Goal: Use online tool/utility: Utilize a website feature to perform a specific function

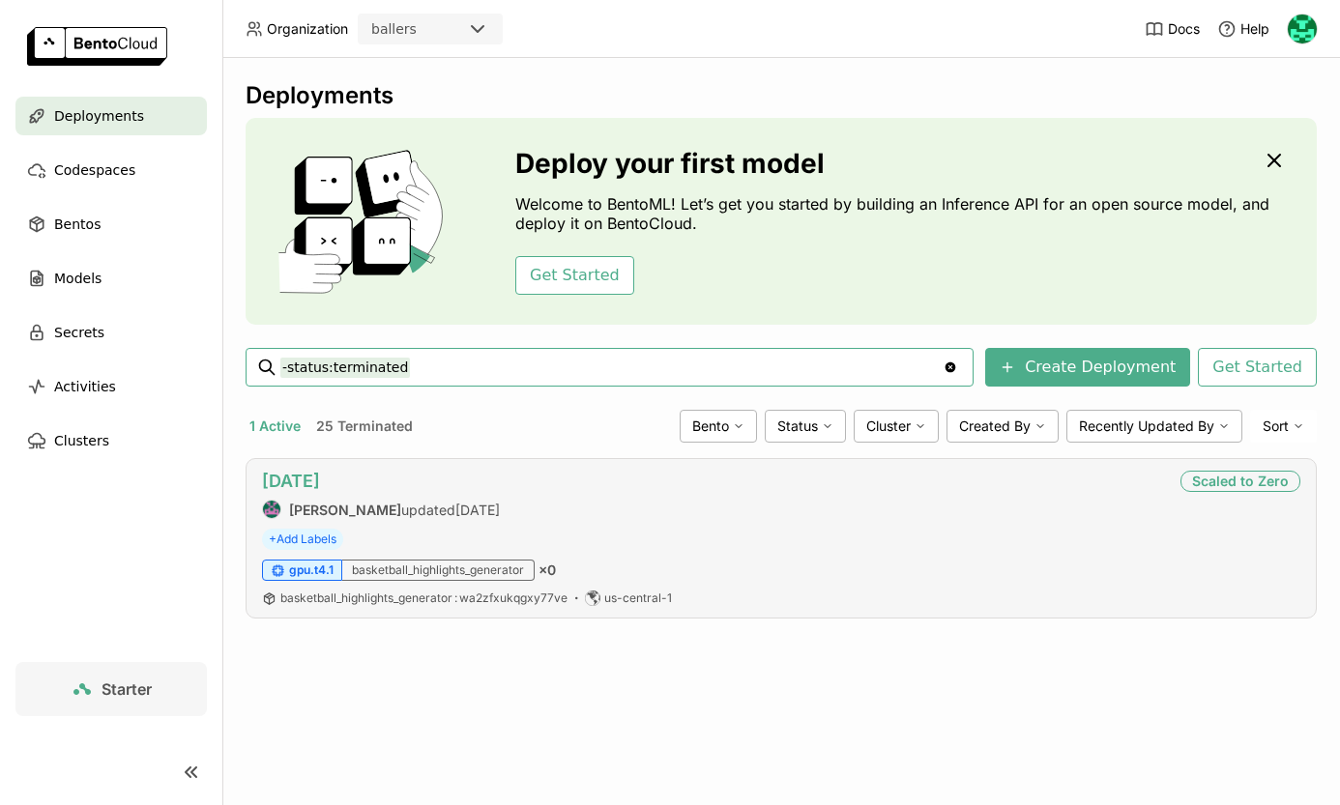
click at [291, 481] on link "[DATE]" at bounding box center [291, 481] width 58 height 20
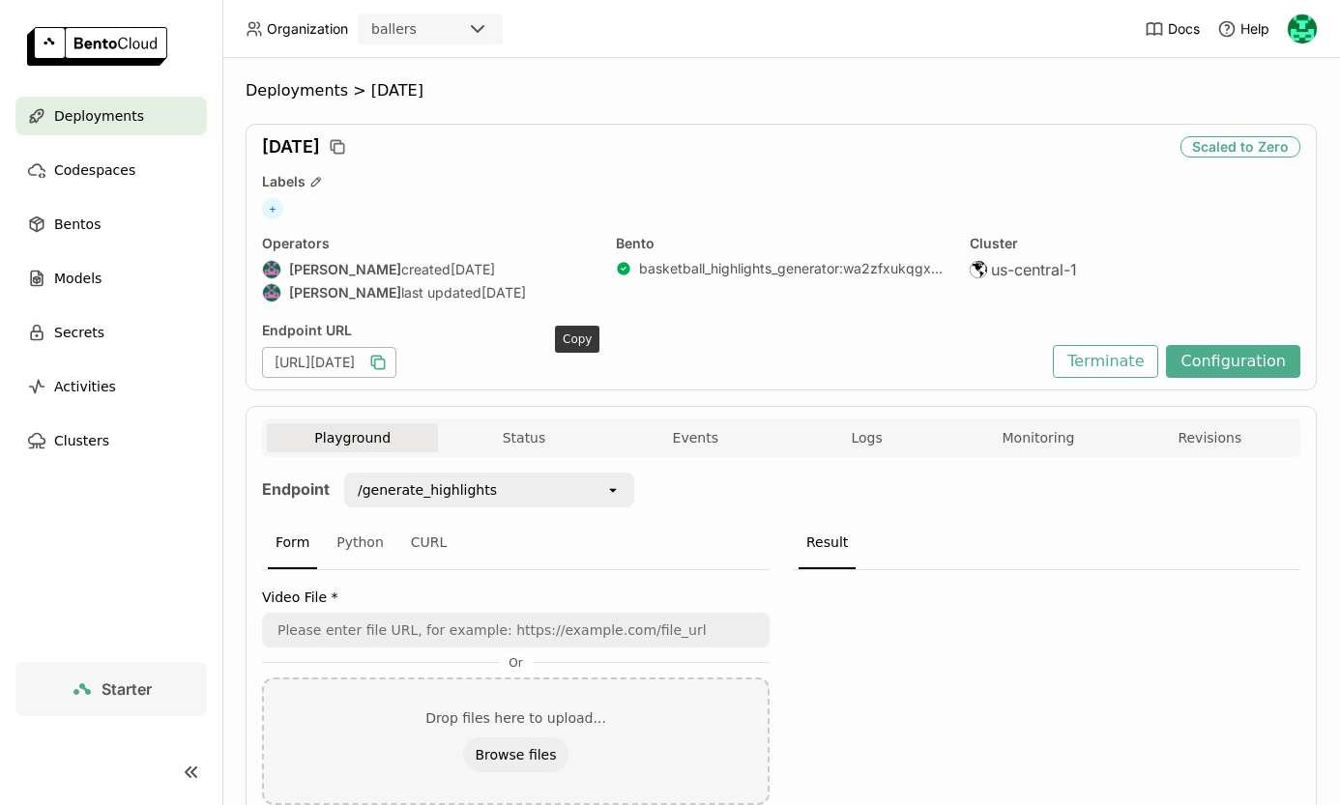
click at [388, 360] on icon "button" at bounding box center [377, 362] width 19 height 19
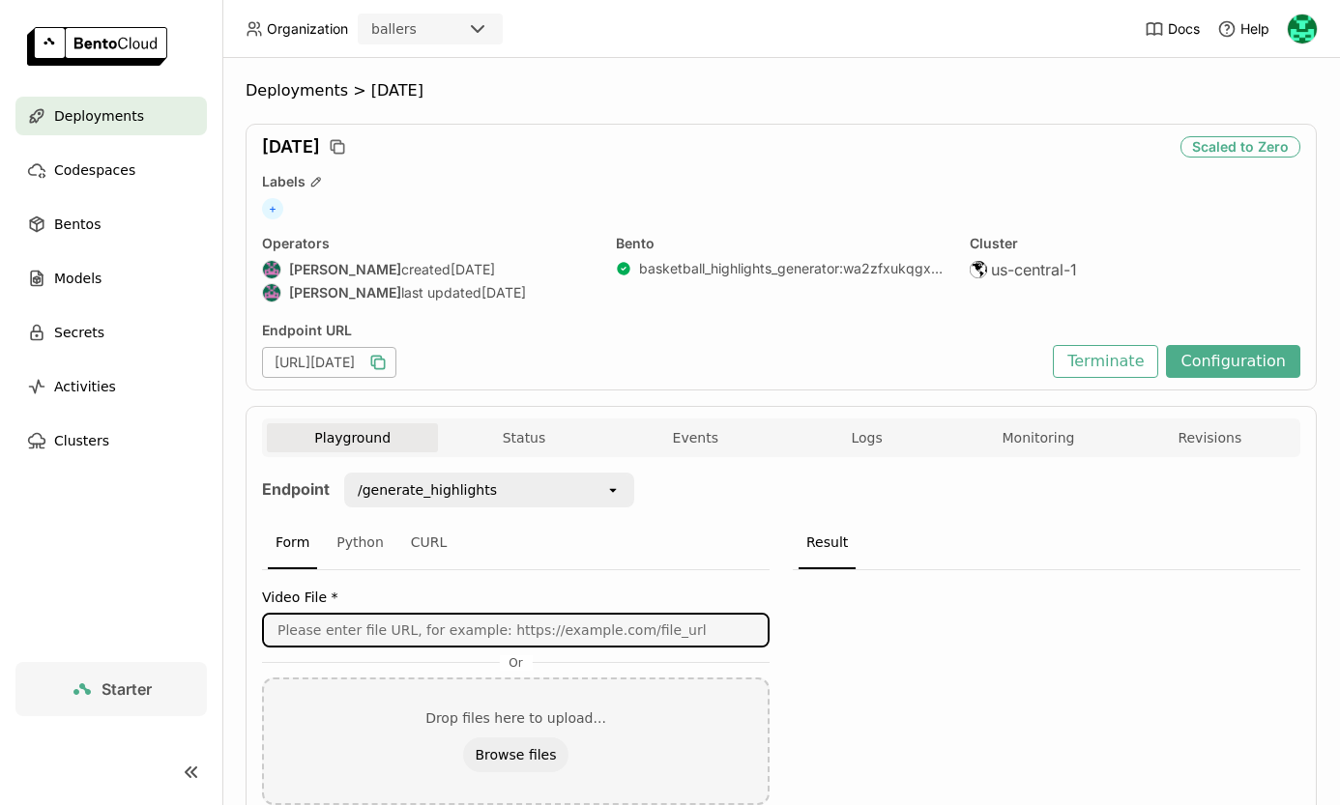
click at [687, 634] on input "url" at bounding box center [516, 630] width 504 height 31
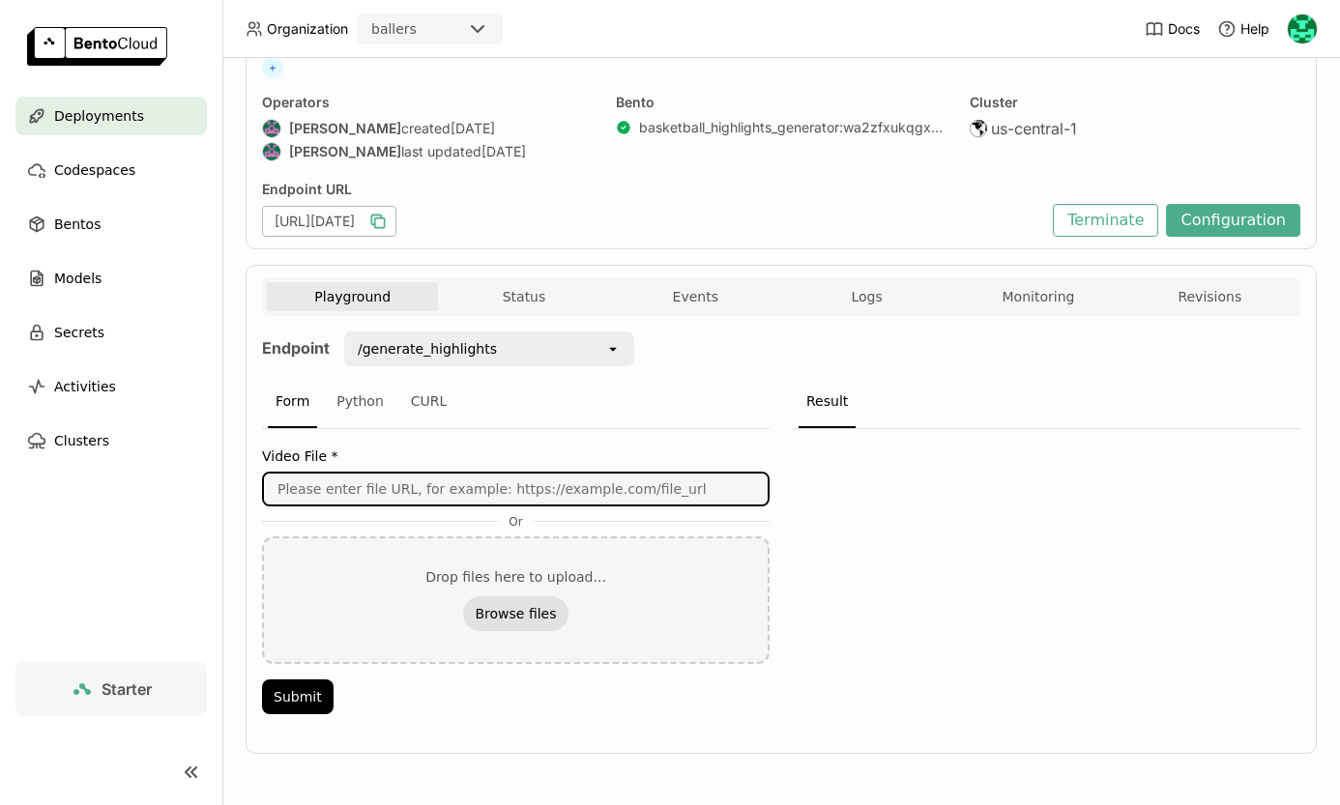
click at [530, 610] on button "Browse files" at bounding box center [515, 613] width 104 height 35
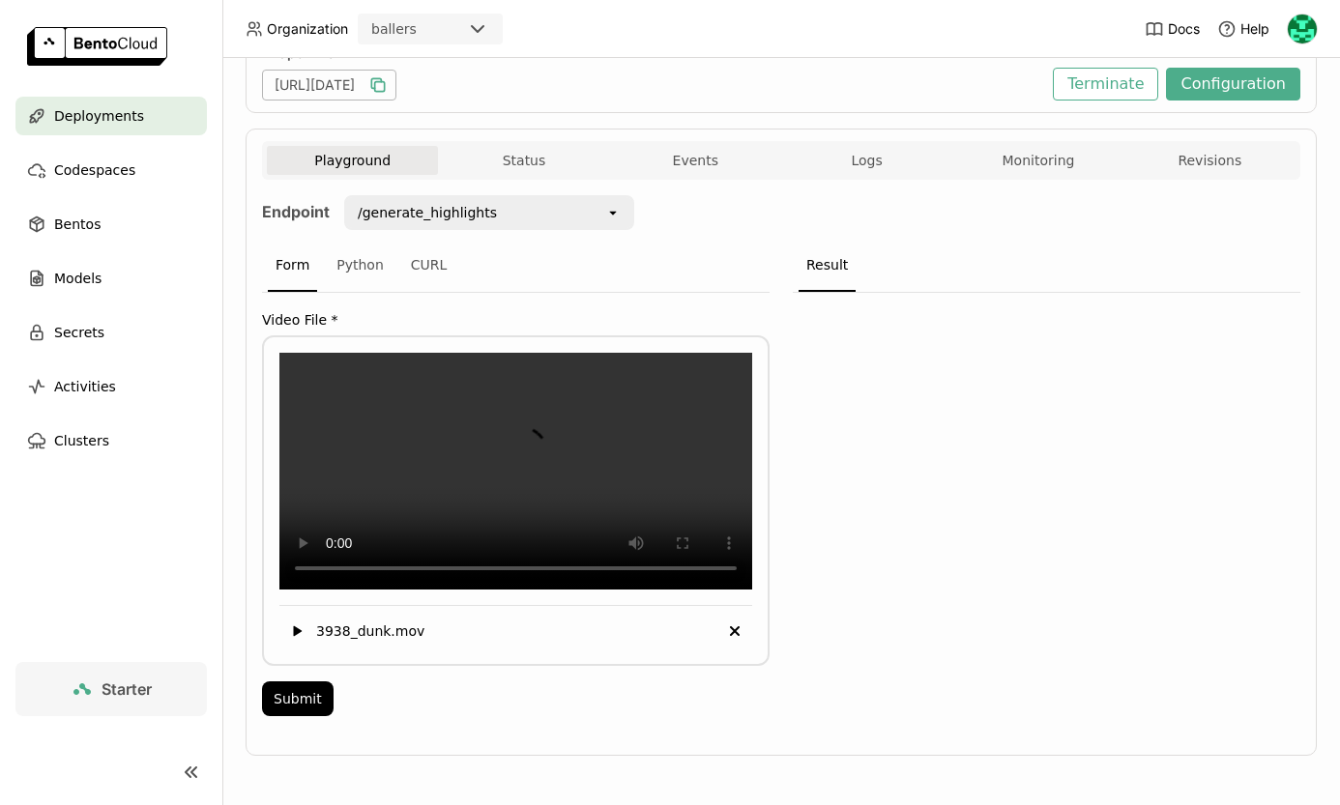
scroll to position [309, 0]
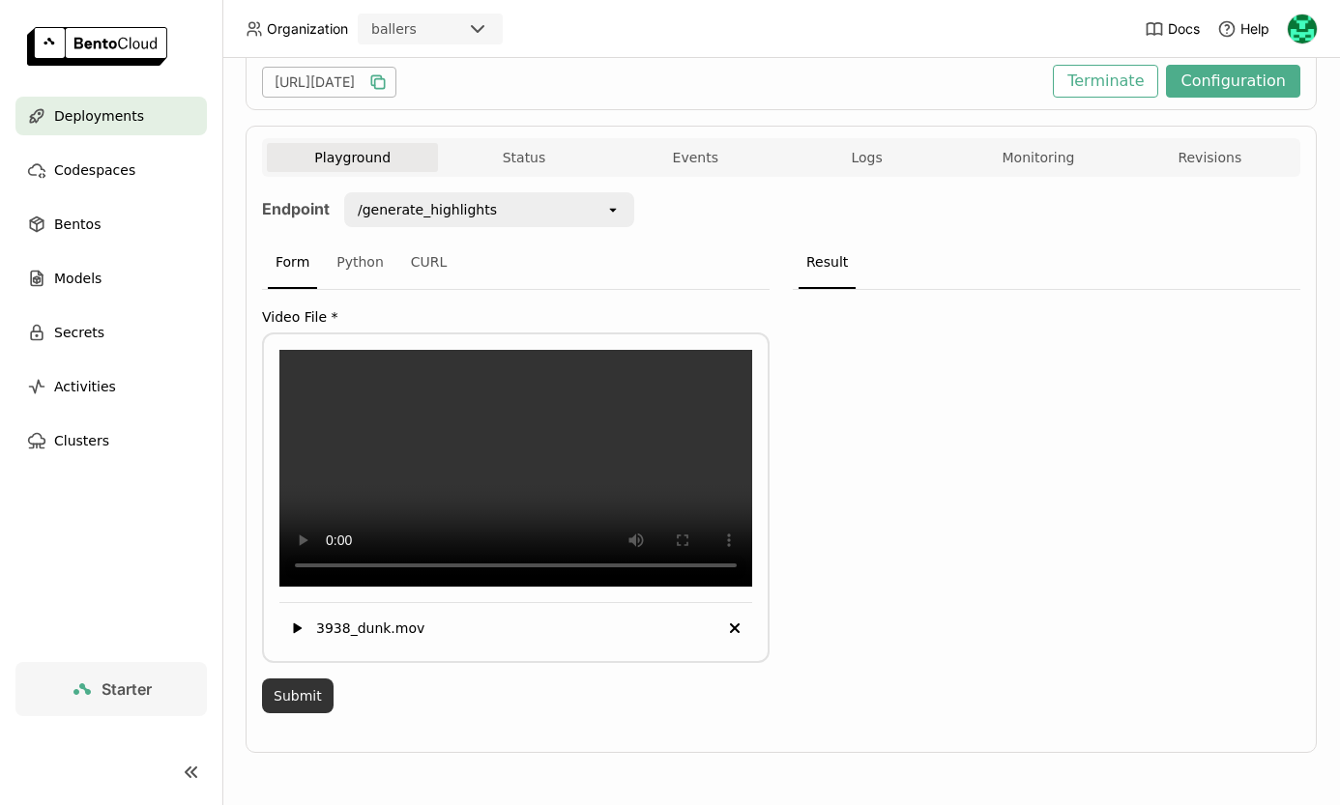
click at [300, 696] on button "Submit" at bounding box center [298, 695] width 72 height 35
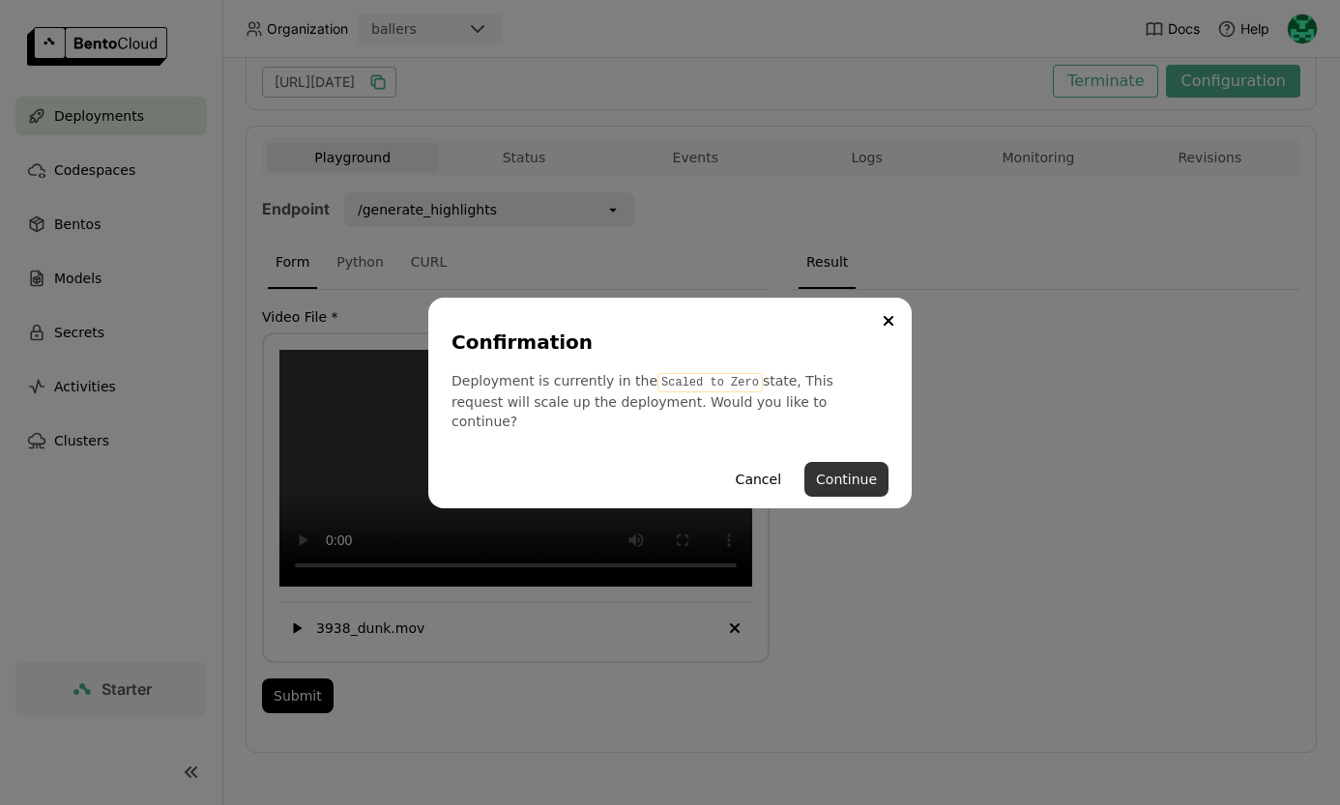
click at [845, 470] on button "Continue" at bounding box center [846, 479] width 84 height 35
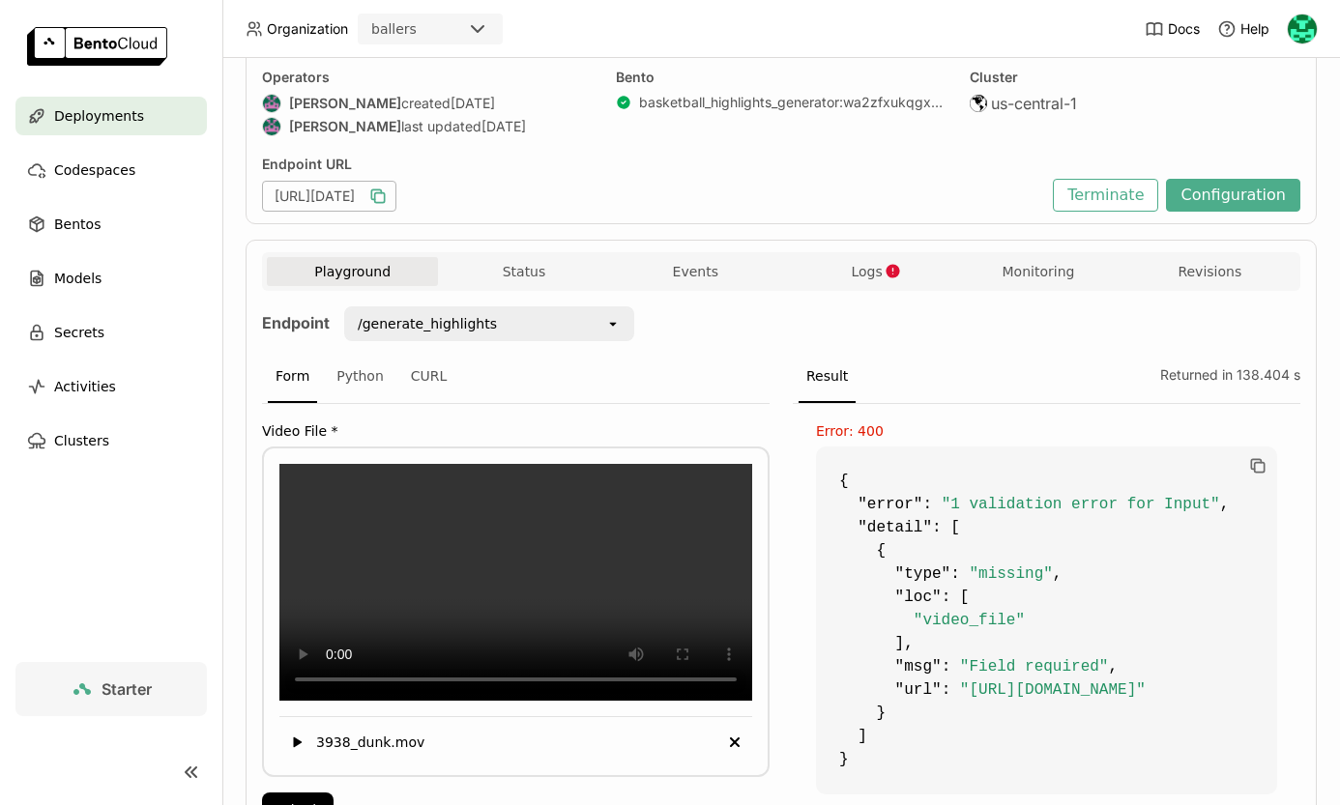
scroll to position [165, 0]
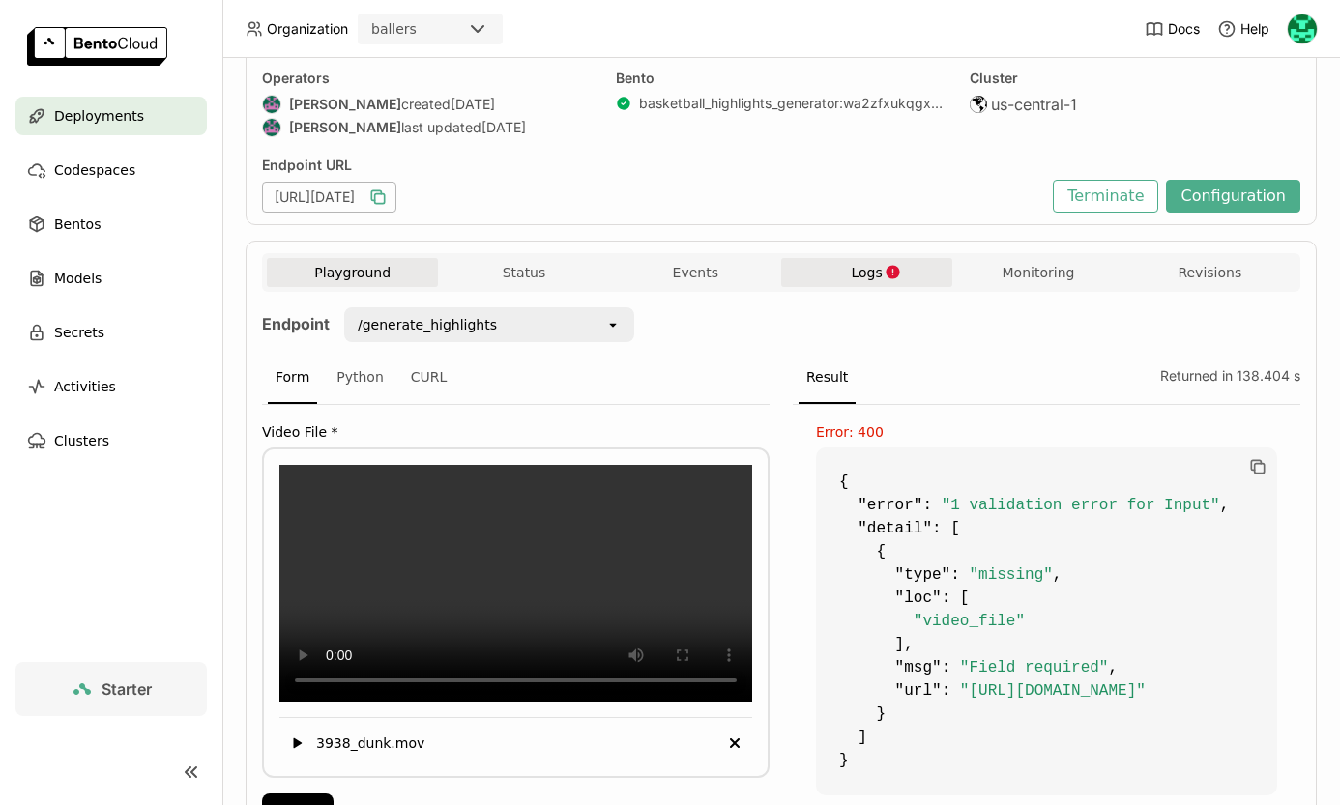
click at [881, 265] on button "Logs" at bounding box center [866, 272] width 171 height 29
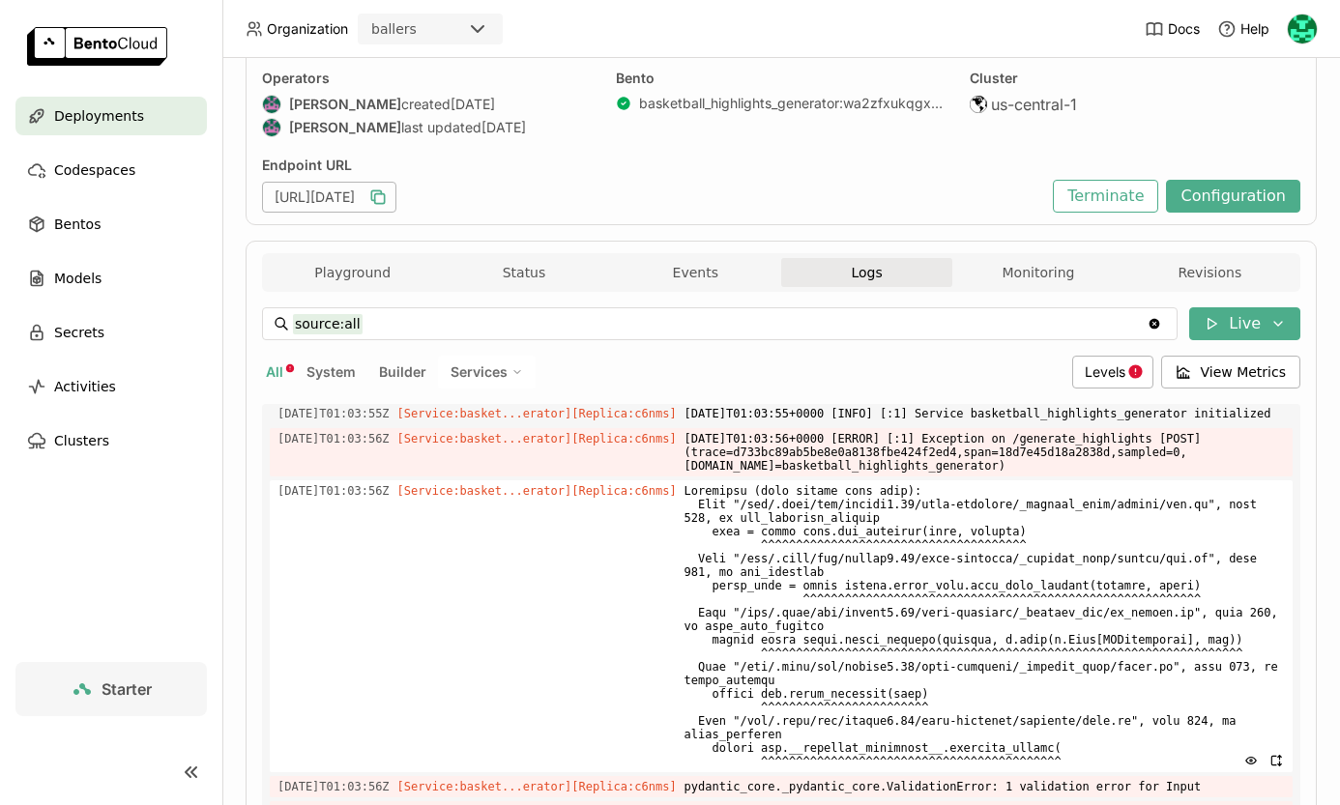
scroll to position [6914, 0]
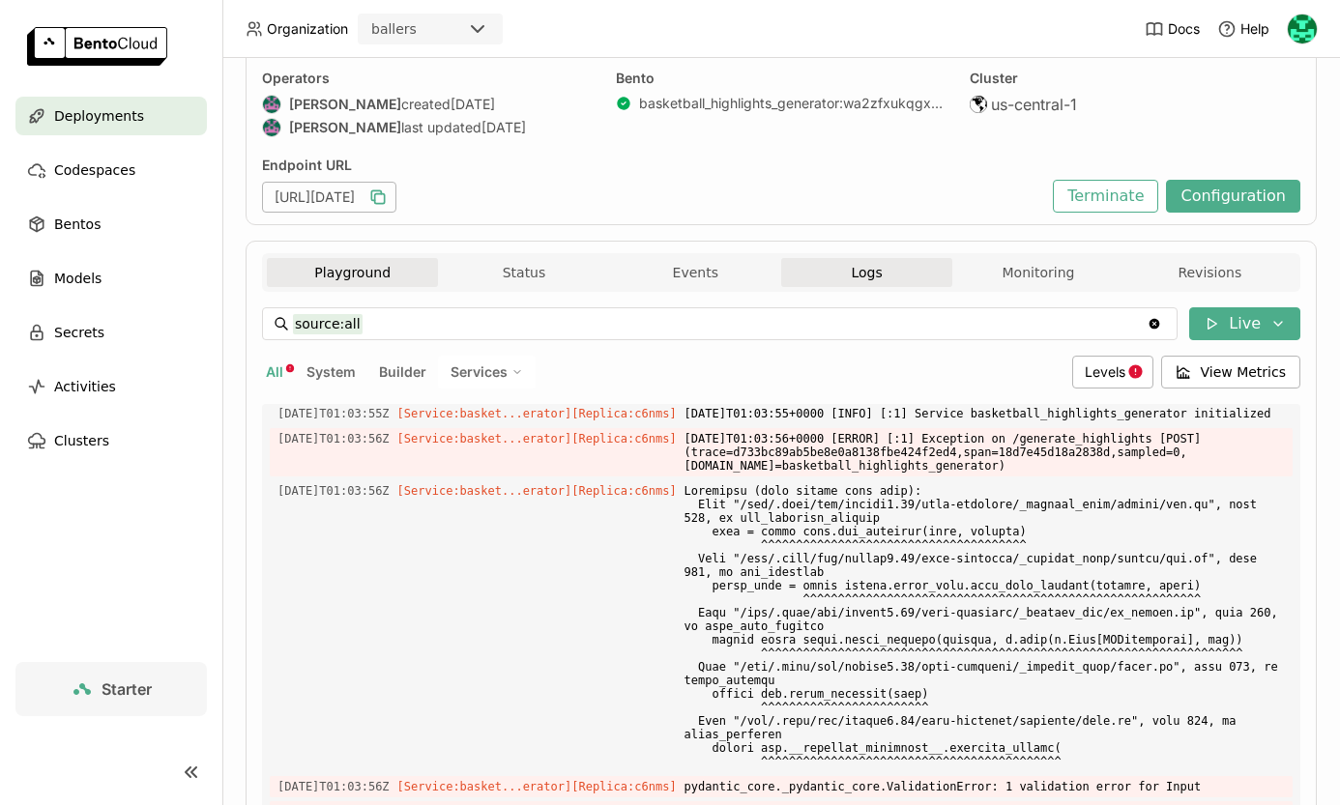
click at [388, 262] on button "Playground" at bounding box center [352, 272] width 171 height 29
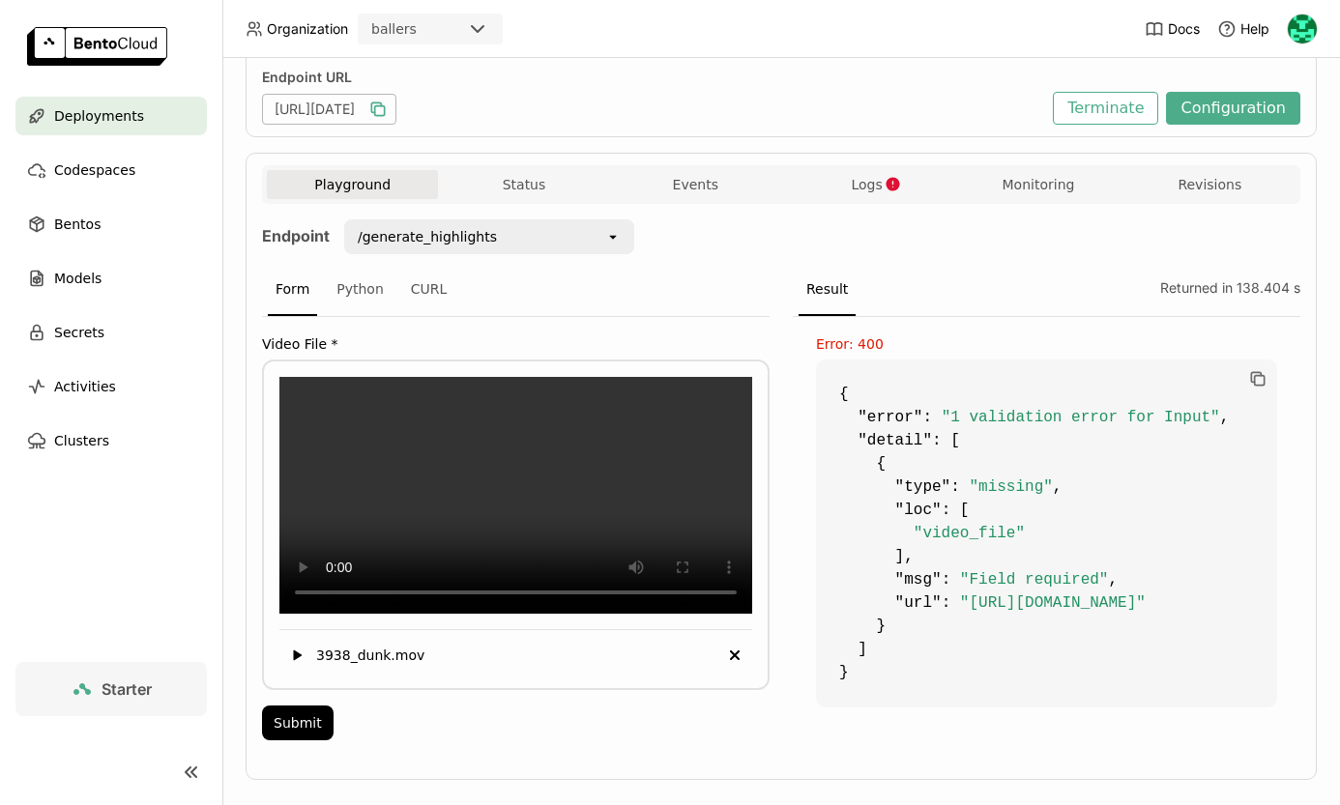
scroll to position [309, 0]
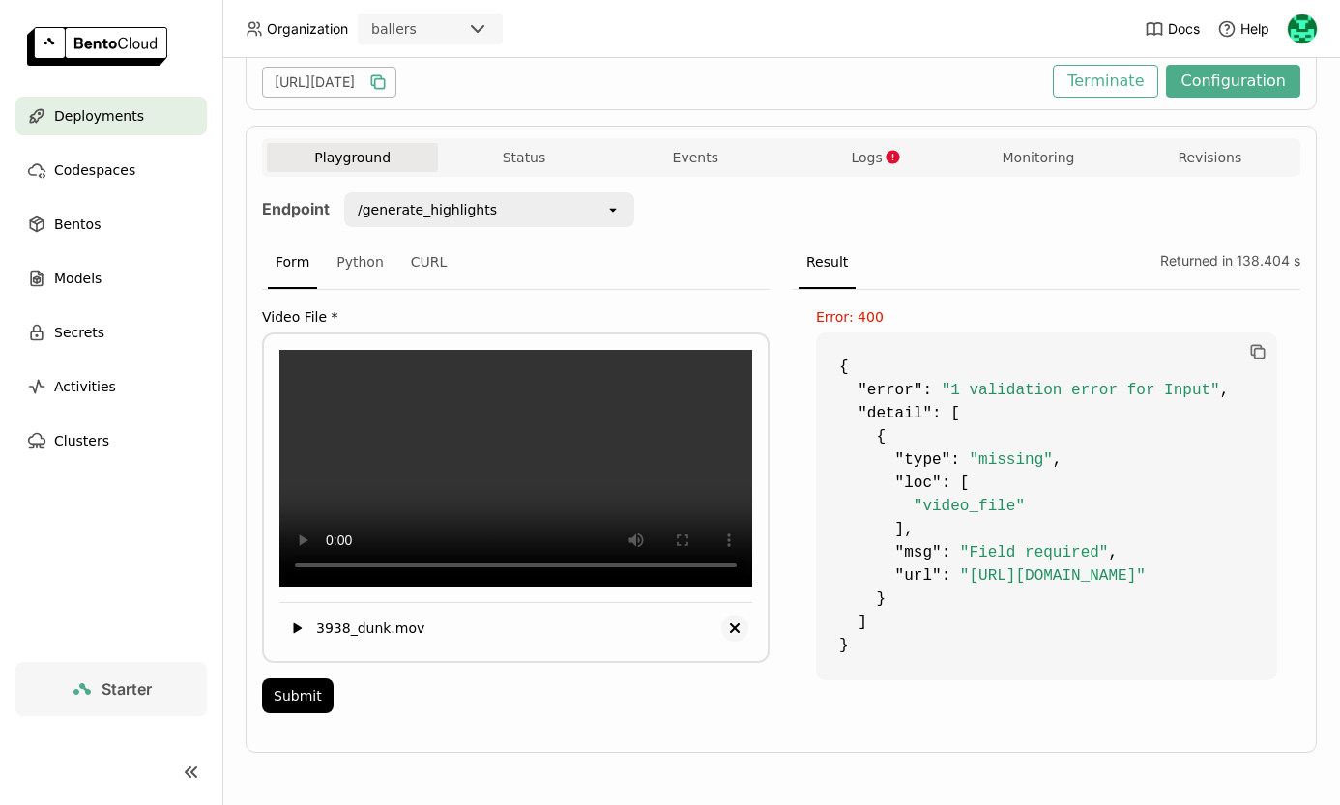
click at [731, 621] on icon "Delete" at bounding box center [734, 628] width 23 height 23
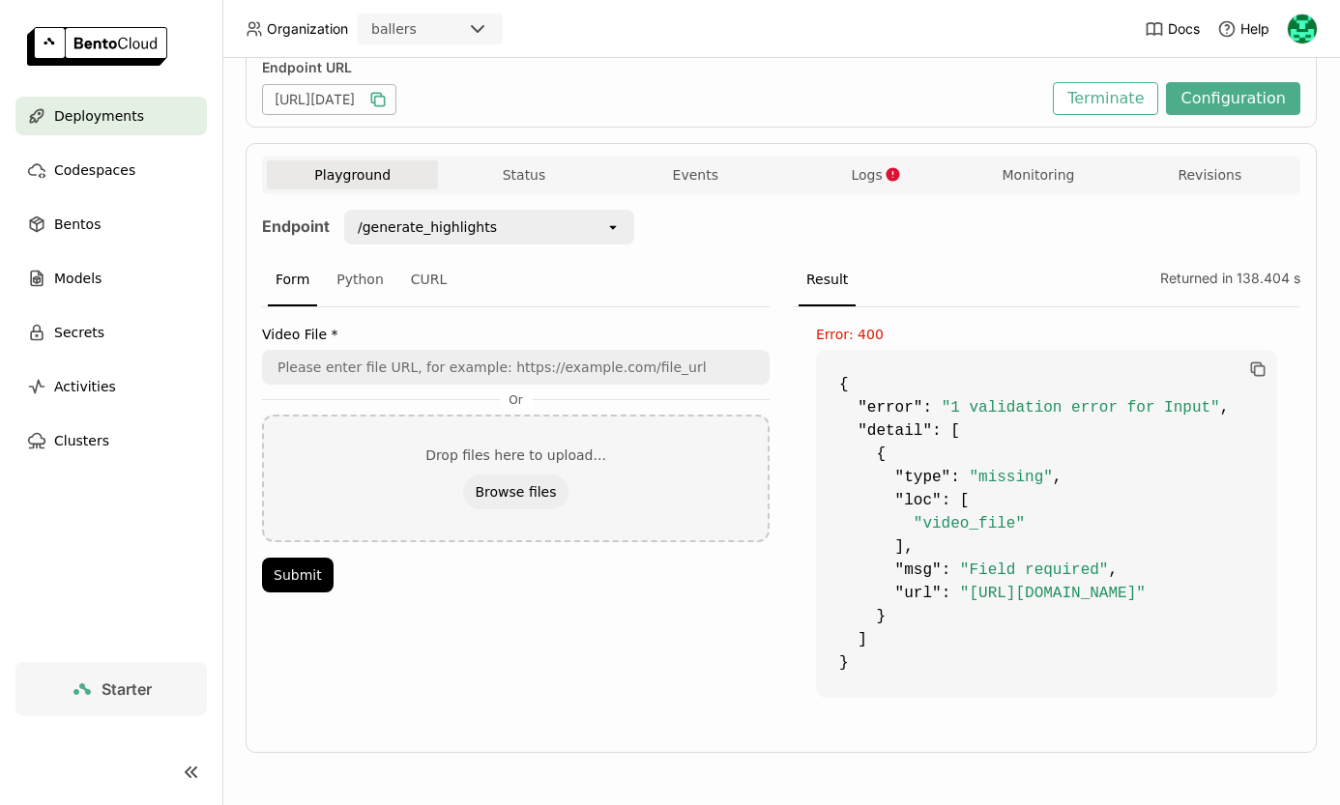
scroll to position [263, 0]
click at [528, 487] on button "Browse files" at bounding box center [515, 492] width 104 height 35
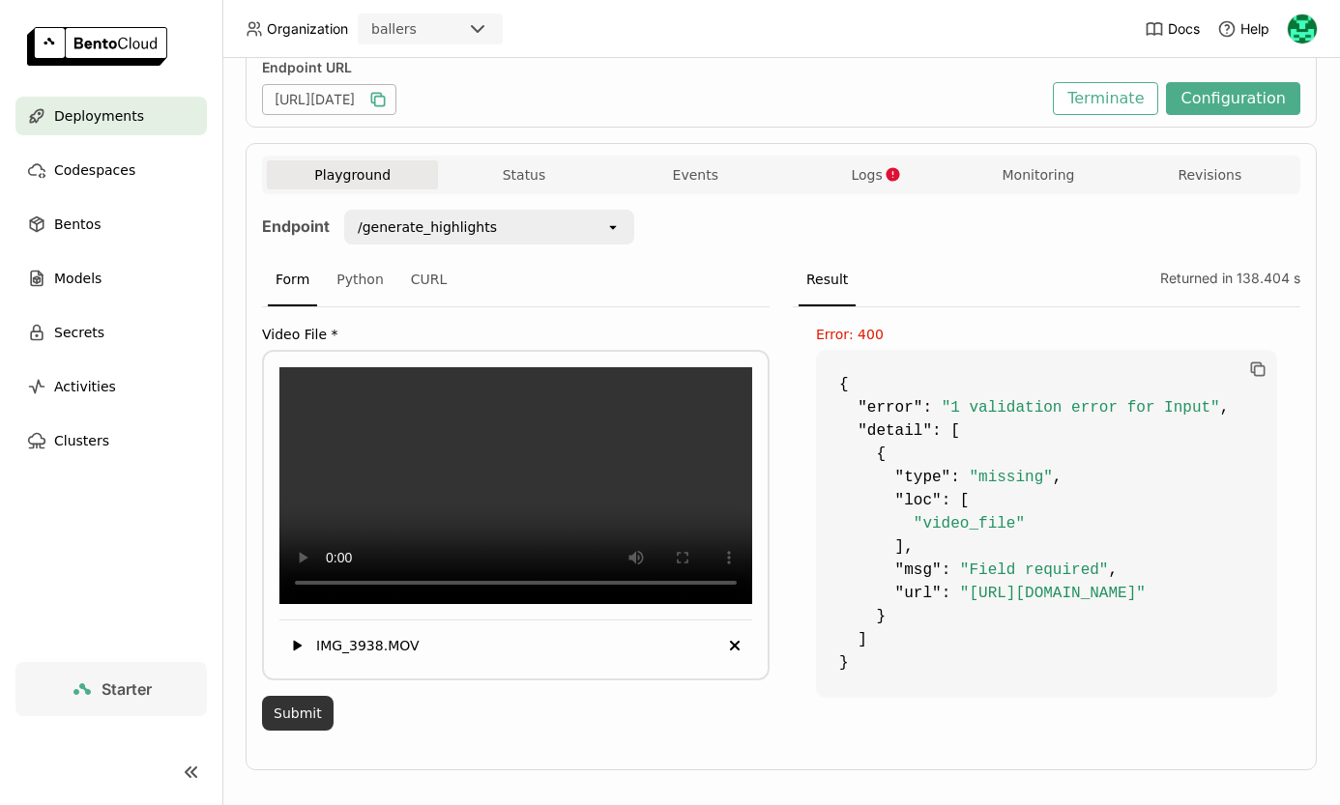
click at [299, 731] on button "Submit" at bounding box center [298, 713] width 72 height 35
